Goal: Task Accomplishment & Management: Use online tool/utility

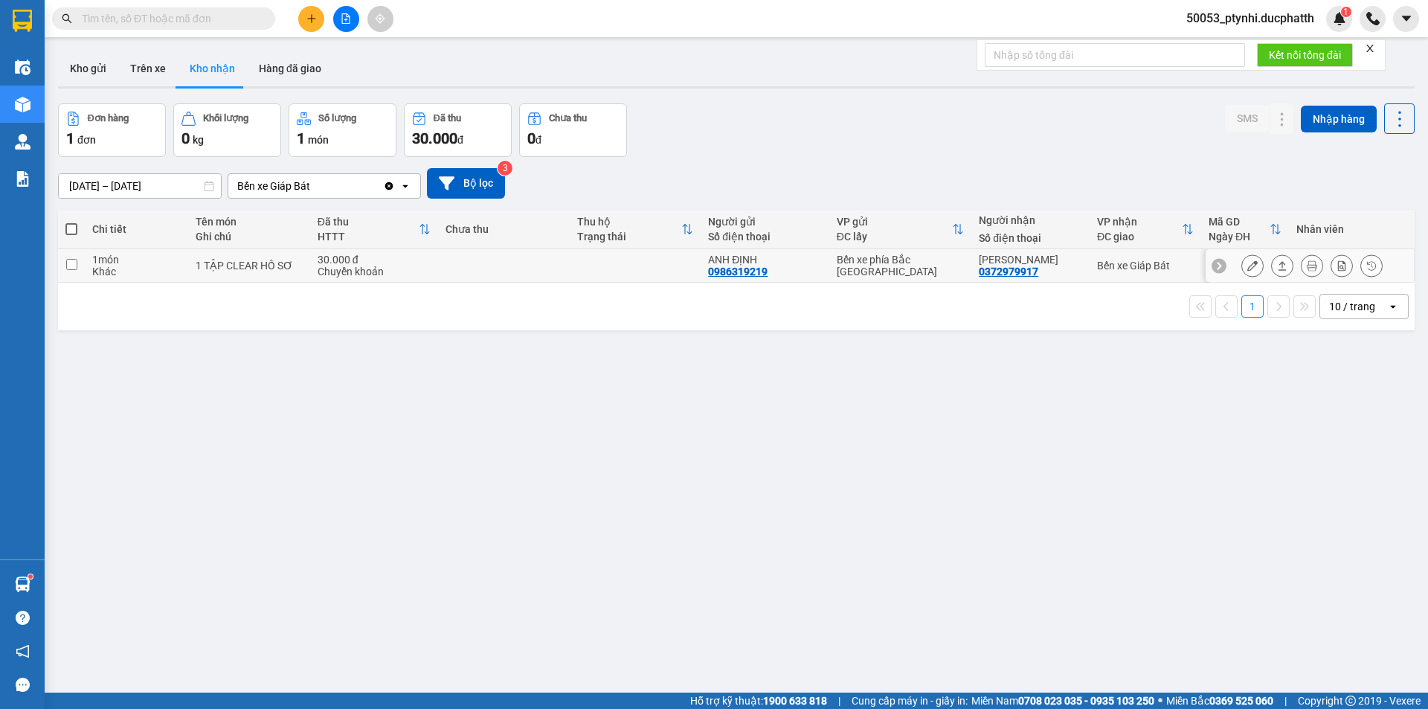
click at [353, 274] on div "Chuyển khoản" at bounding box center [374, 271] width 113 height 12
checkbox input "true"
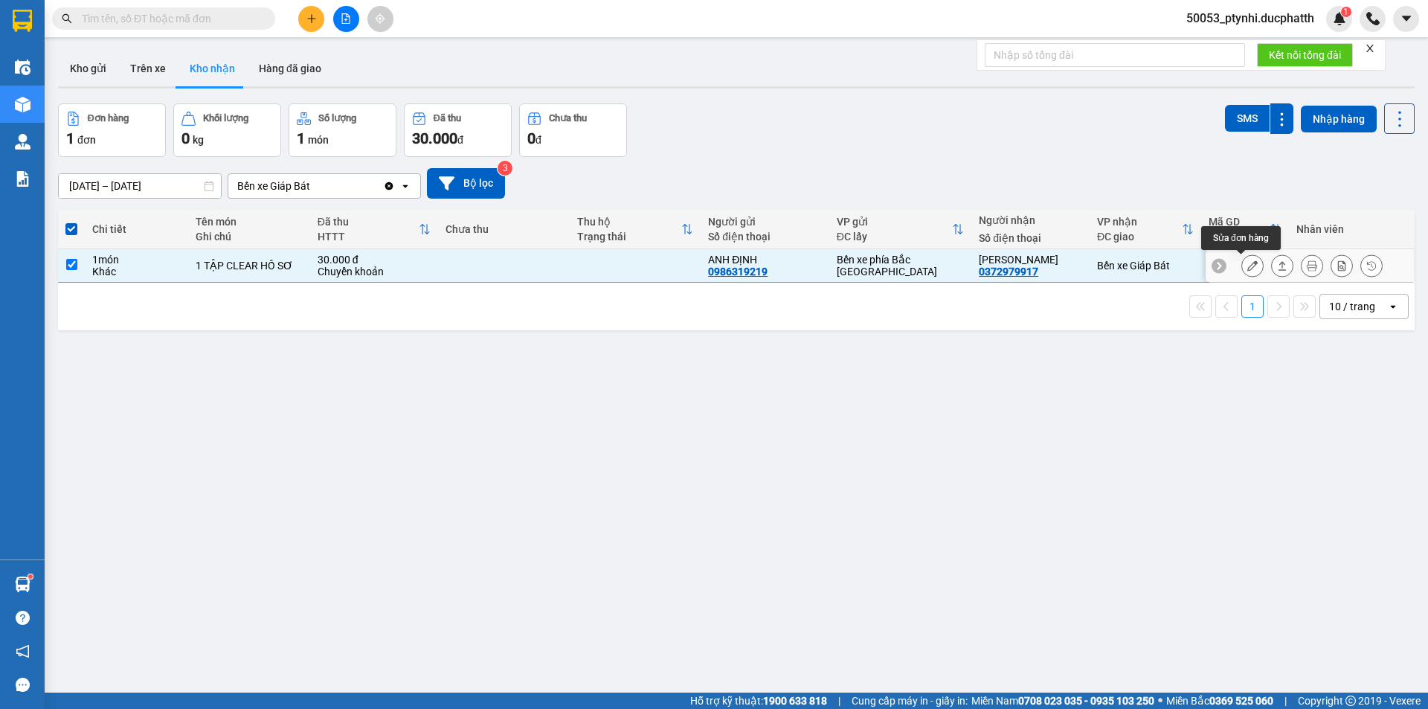
click at [1249, 268] on button at bounding box center [1252, 266] width 21 height 26
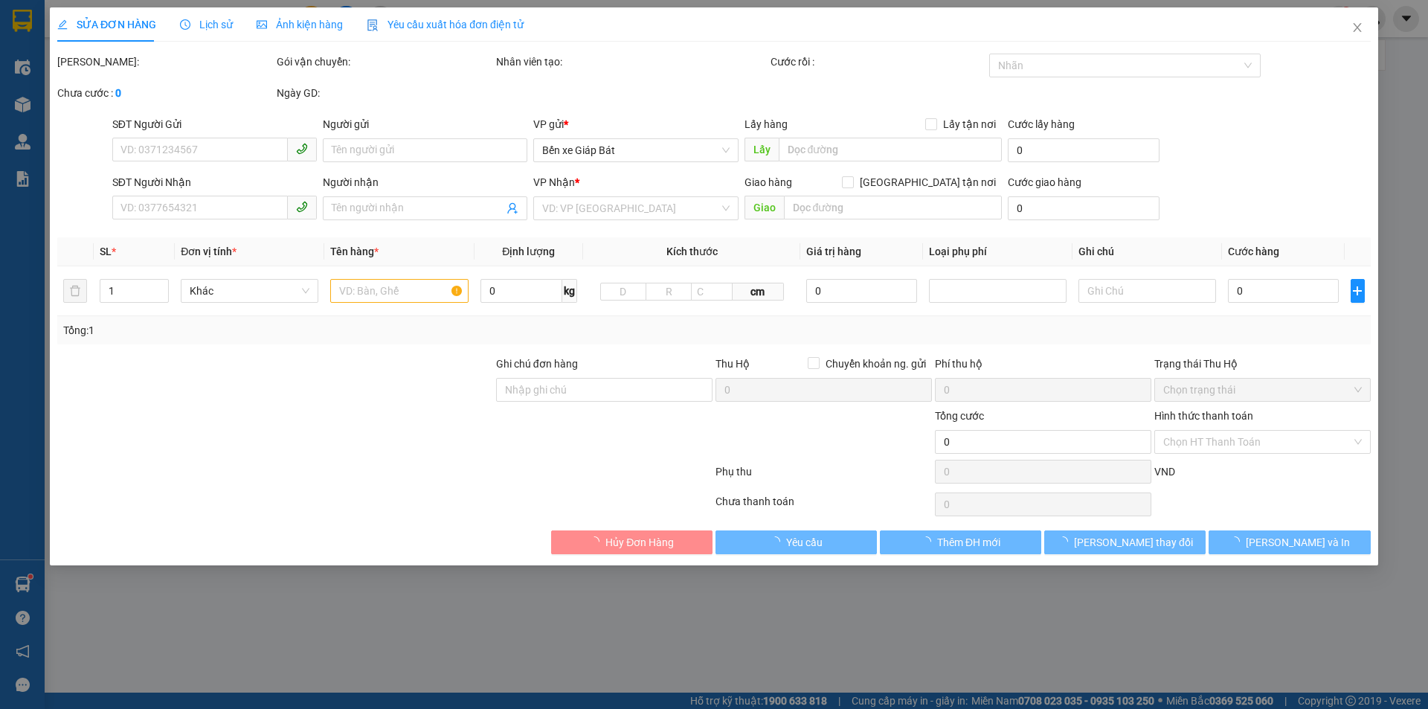
type input "0986319219"
type input "ANH ĐỊNH"
type input "0372979917"
type input "[PERSON_NAME]"
type input "12.8 18H53' [PERSON_NAME] ĐỊNH CK VTB CTY 30.000"
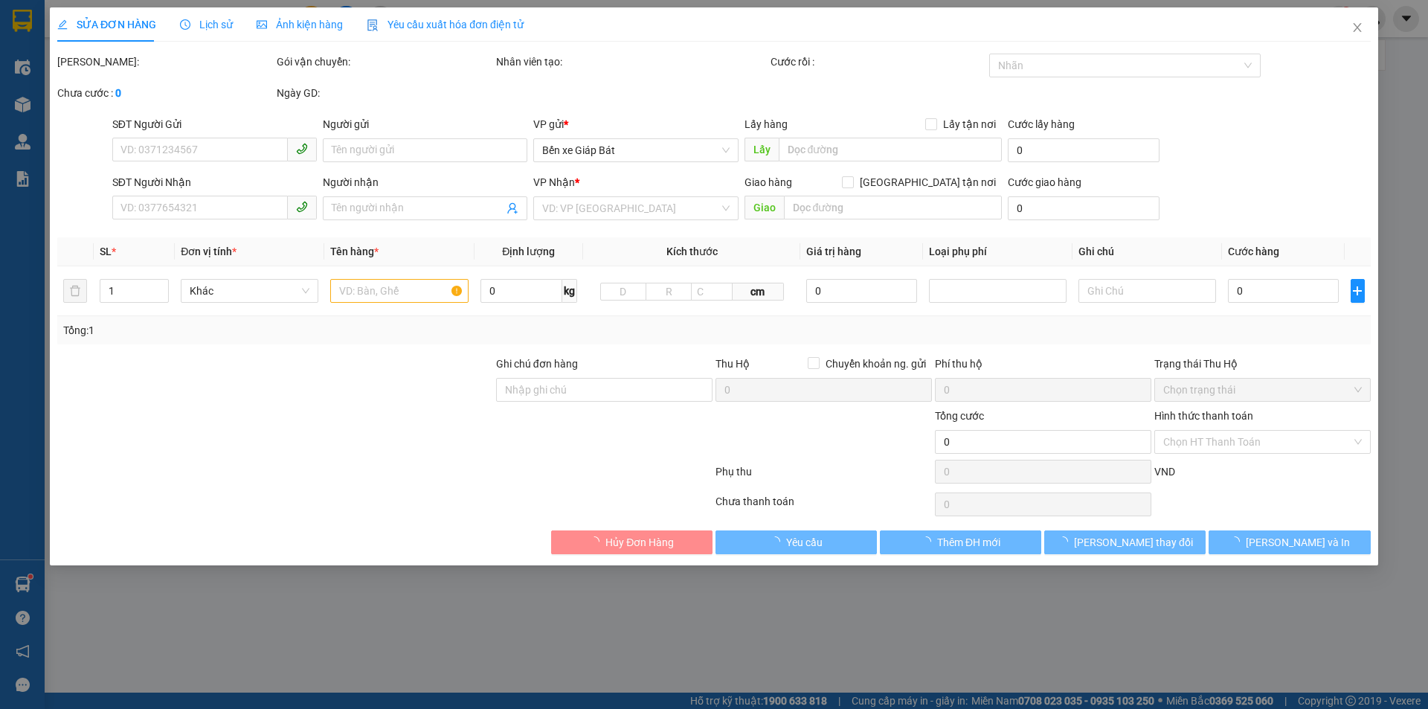
type input "30.000"
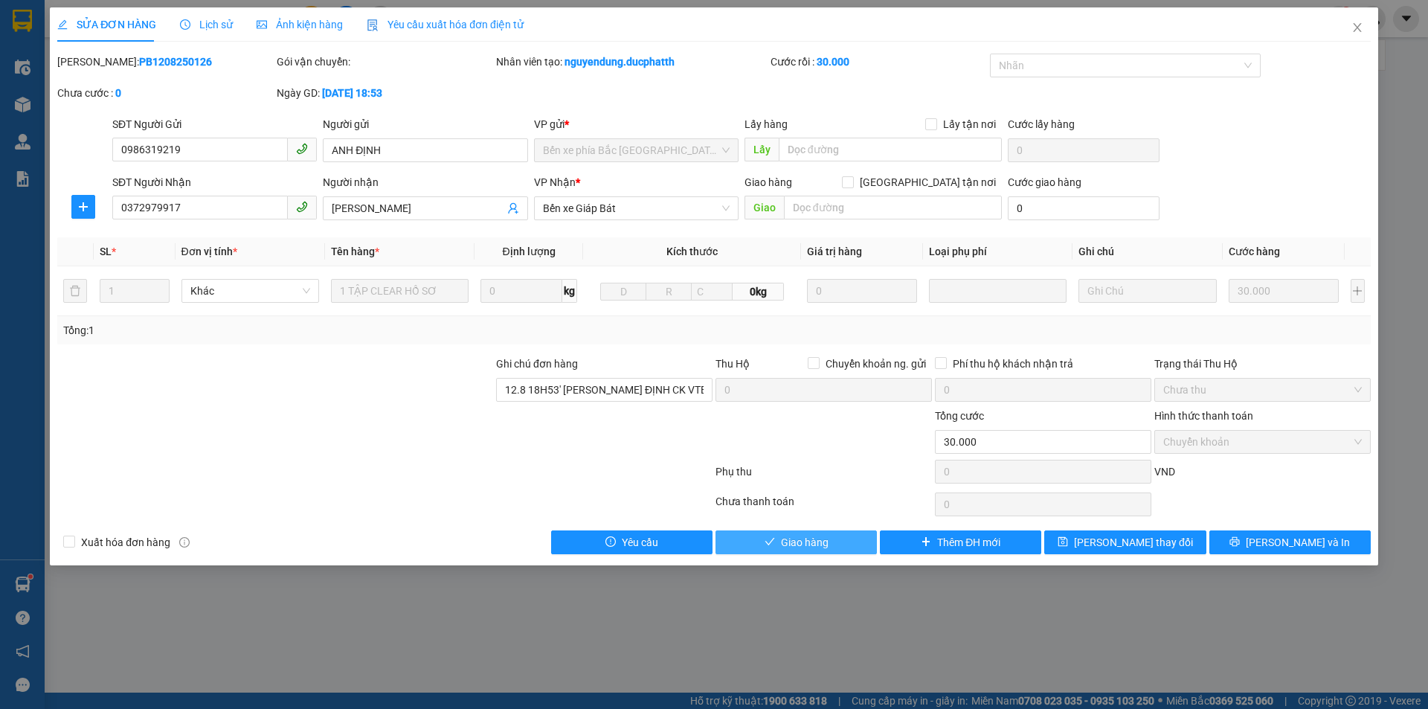
click at [840, 543] on button "Giao hàng" at bounding box center [795, 542] width 161 height 24
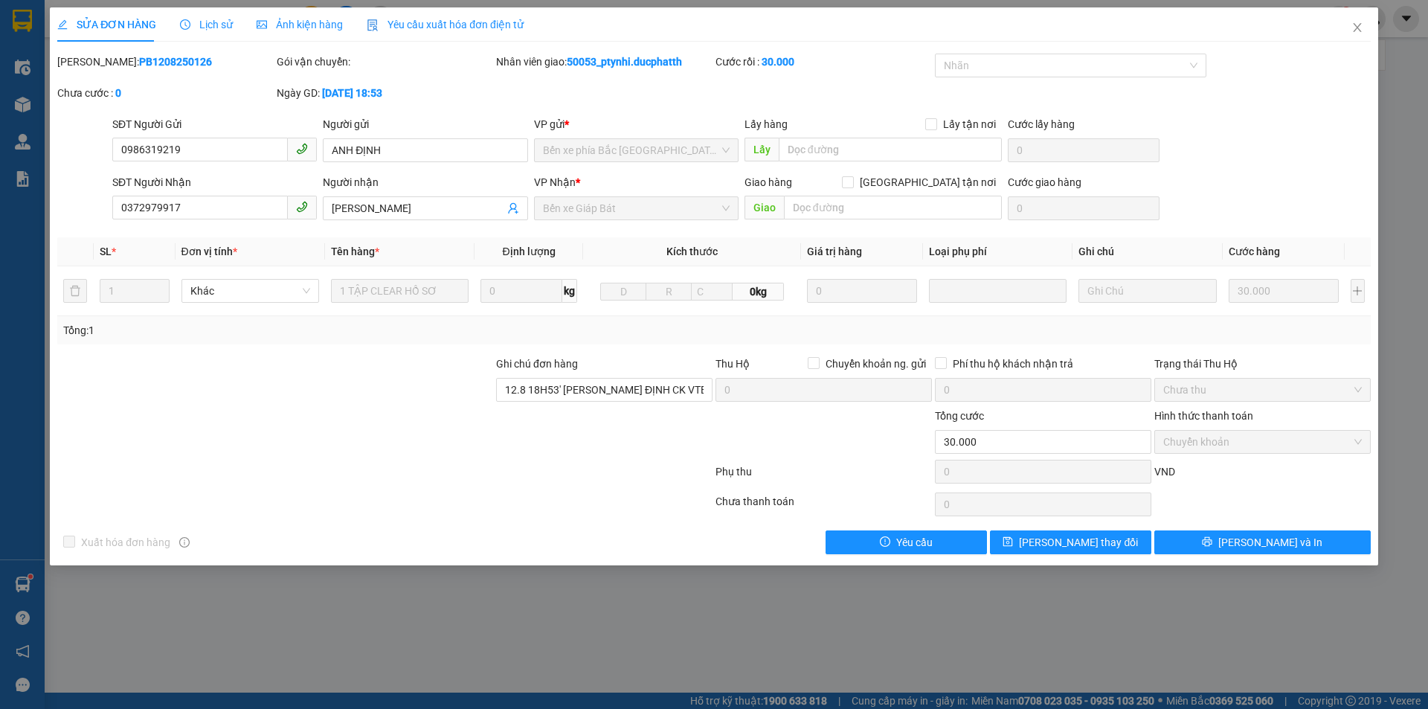
click at [25, 615] on div "SỬA ĐƠN HÀNG Lịch sử Ảnh kiện hàng Yêu cầu xuất hóa đơn điện tử Total Paid Fee …" at bounding box center [714, 354] width 1428 height 709
click at [1379, 24] on div "SỬA ĐƠN HÀNG Lịch sử Ảnh kiện hàng Yêu cầu xuất hóa đơn điện tử Total Paid Fee …" at bounding box center [714, 354] width 1428 height 709
click at [1374, 25] on span "Close" at bounding box center [1357, 28] width 42 height 42
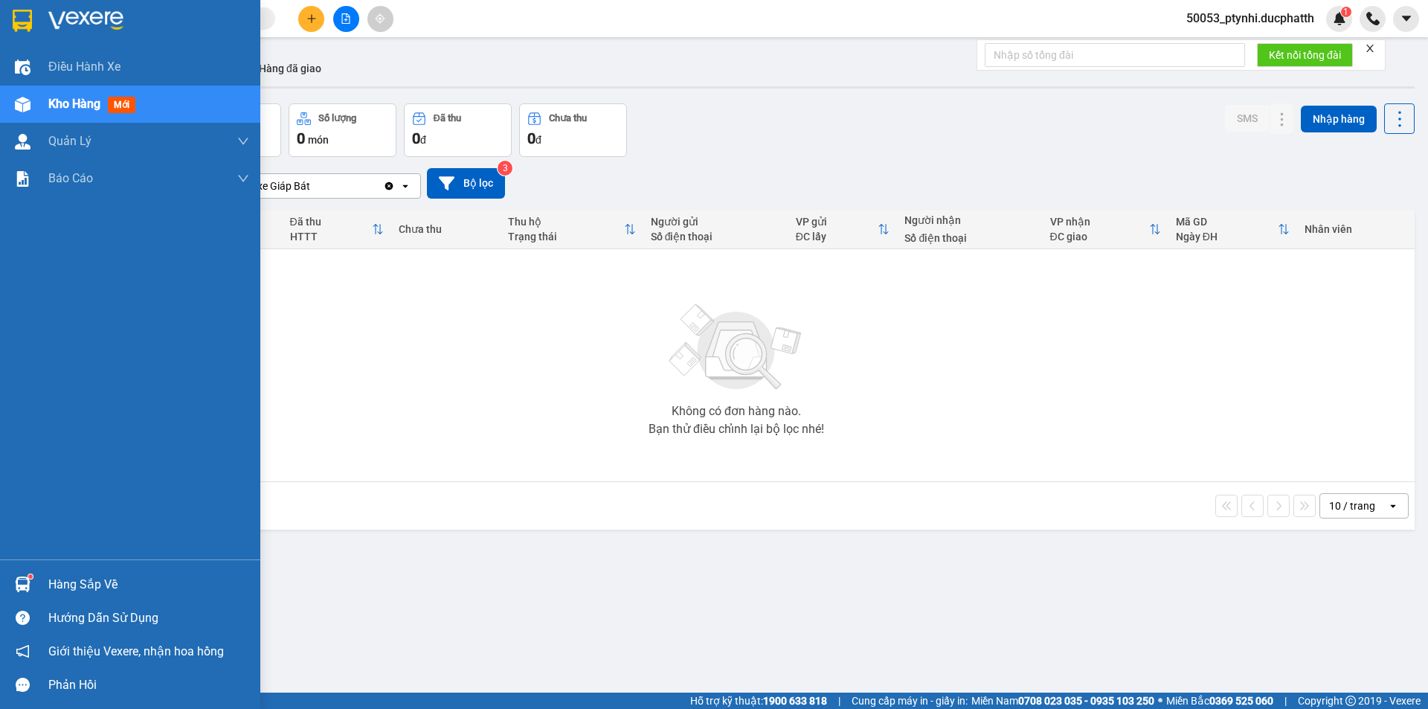
drag, startPoint x: 57, startPoint y: 583, endPoint x: 73, endPoint y: 576, distance: 17.7
click at [58, 583] on div "Hàng sắp về" at bounding box center [148, 584] width 201 height 22
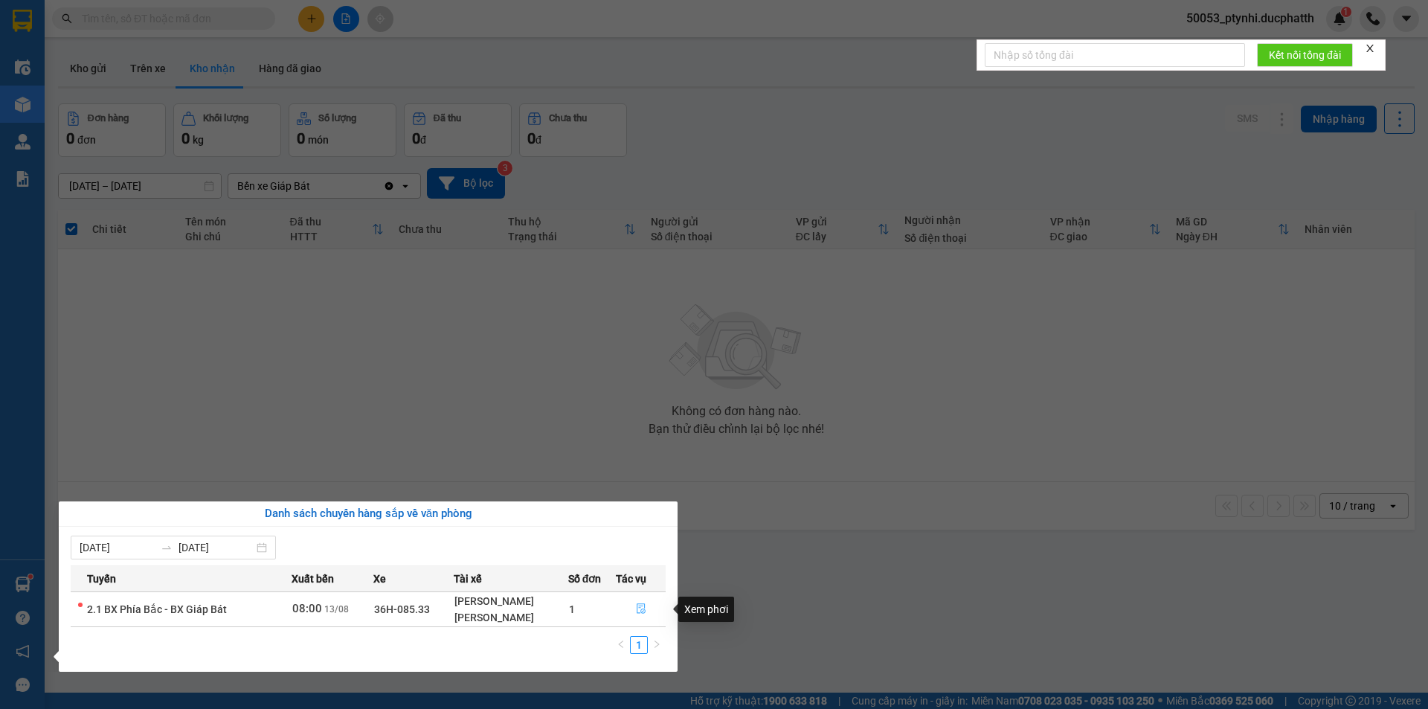
click at [632, 608] on button "button" at bounding box center [640, 609] width 49 height 24
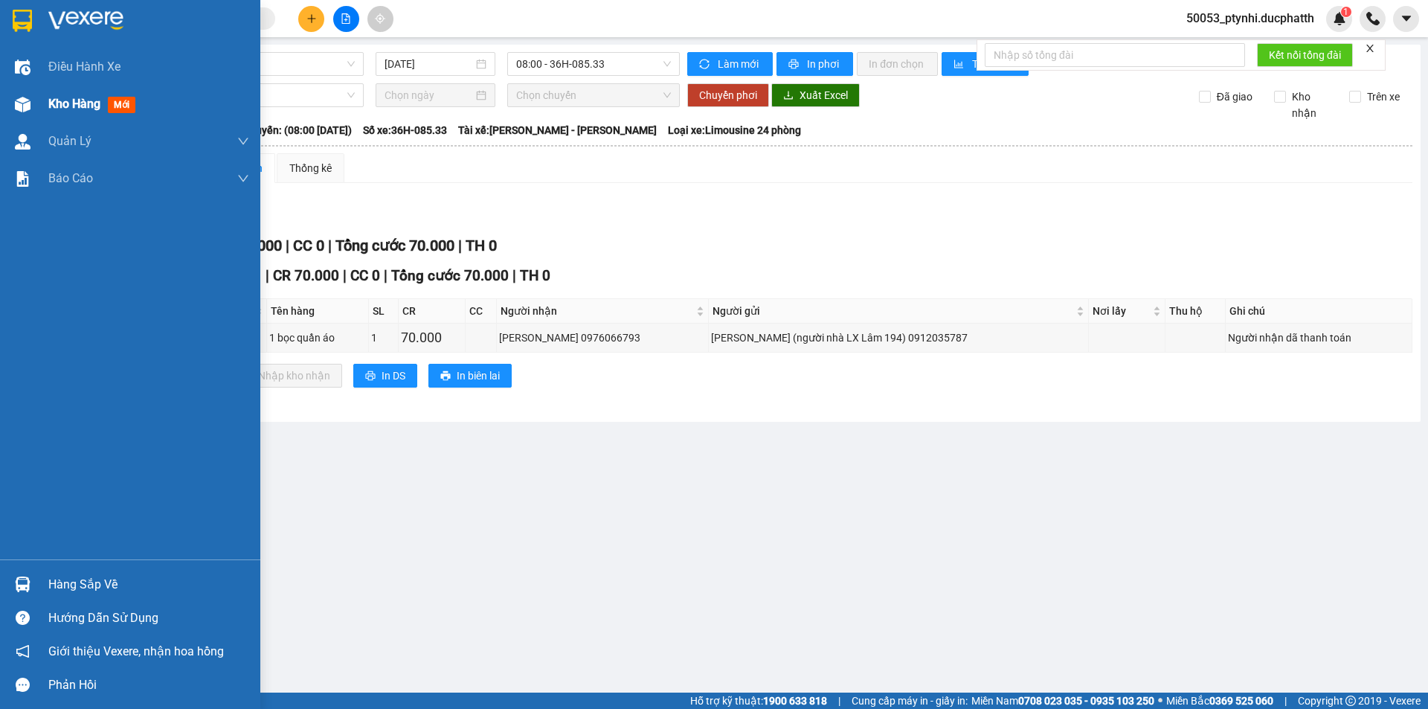
click at [80, 94] on div "Kho hàng mới" at bounding box center [148, 104] width 201 height 37
